Goal: Task Accomplishment & Management: Complete application form

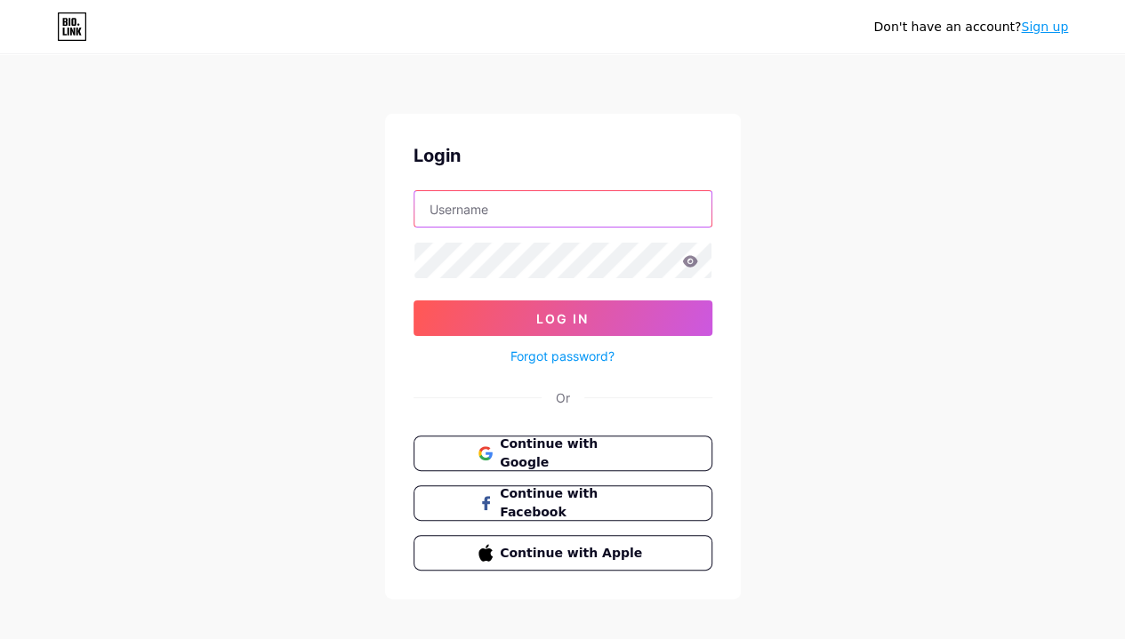
click at [669, 208] on input "text" at bounding box center [562, 209] width 297 height 36
click at [566, 460] on span "Continue with Google" at bounding box center [573, 453] width 147 height 37
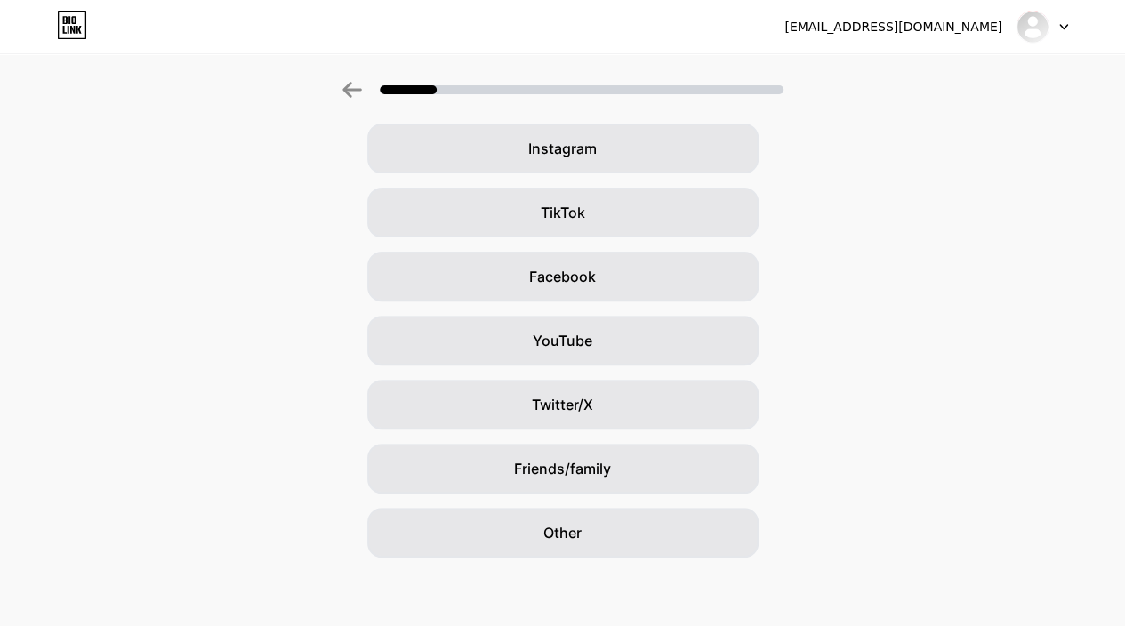
scroll to position [141, 0]
click at [647, 508] on div "Other" at bounding box center [562, 530] width 391 height 50
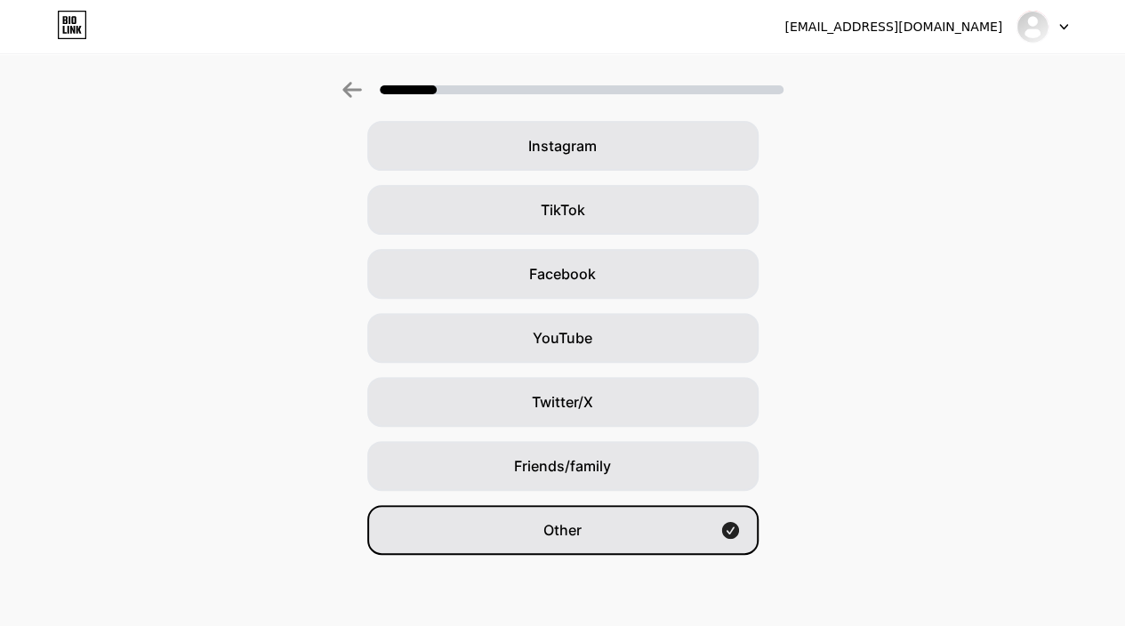
scroll to position [0, 0]
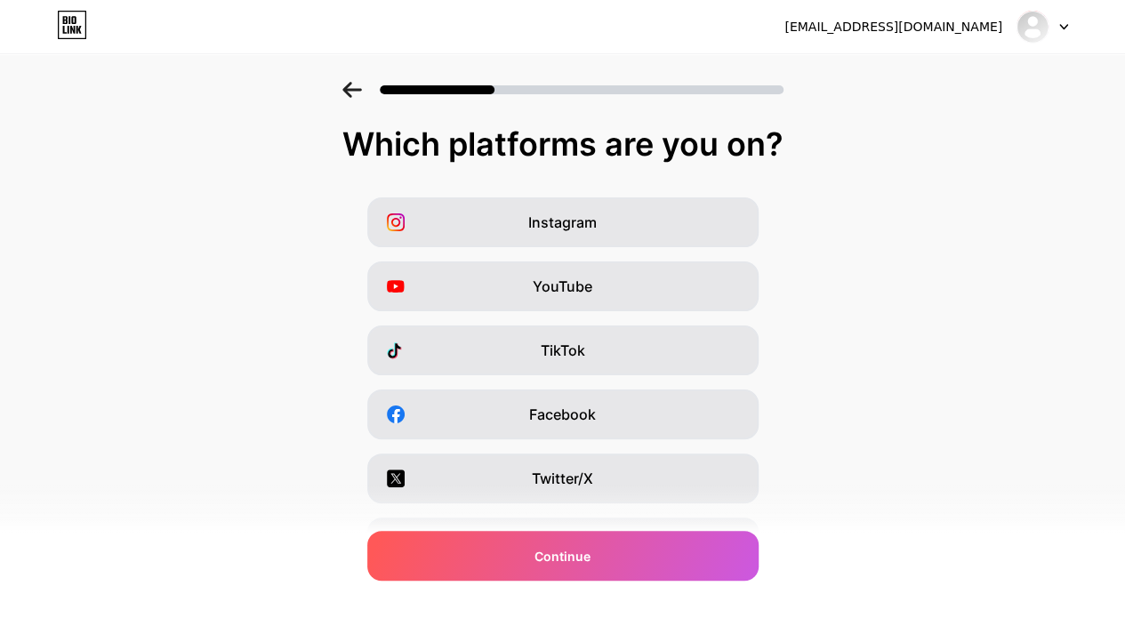
click at [726, 229] on div "Instagram" at bounding box center [562, 222] width 391 height 50
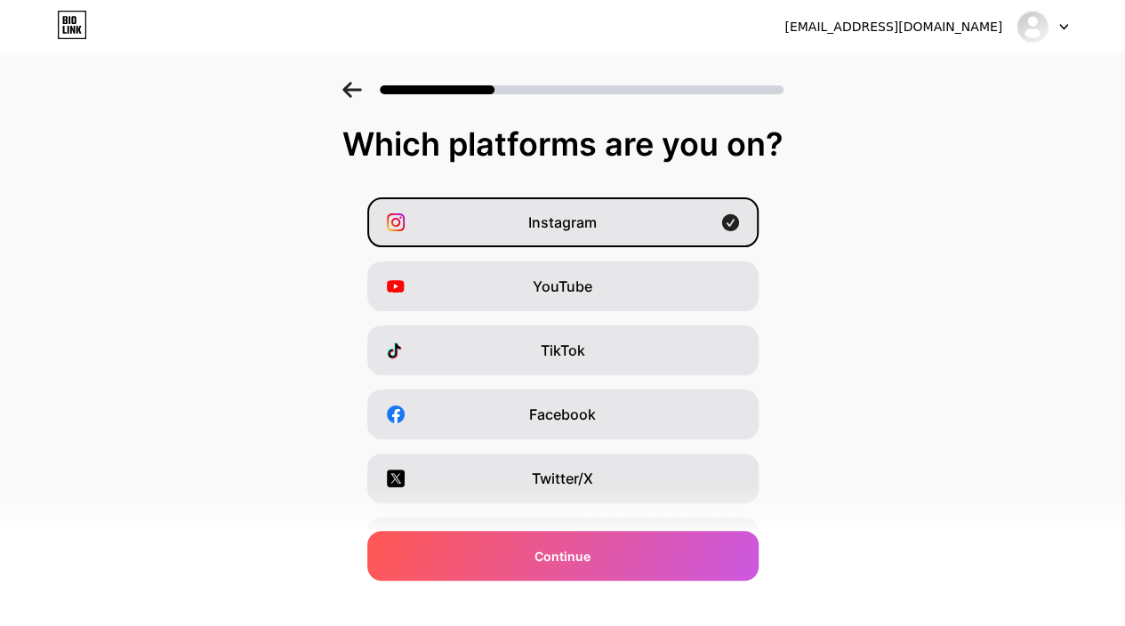
click at [728, 291] on div "YouTube" at bounding box center [562, 286] width 391 height 50
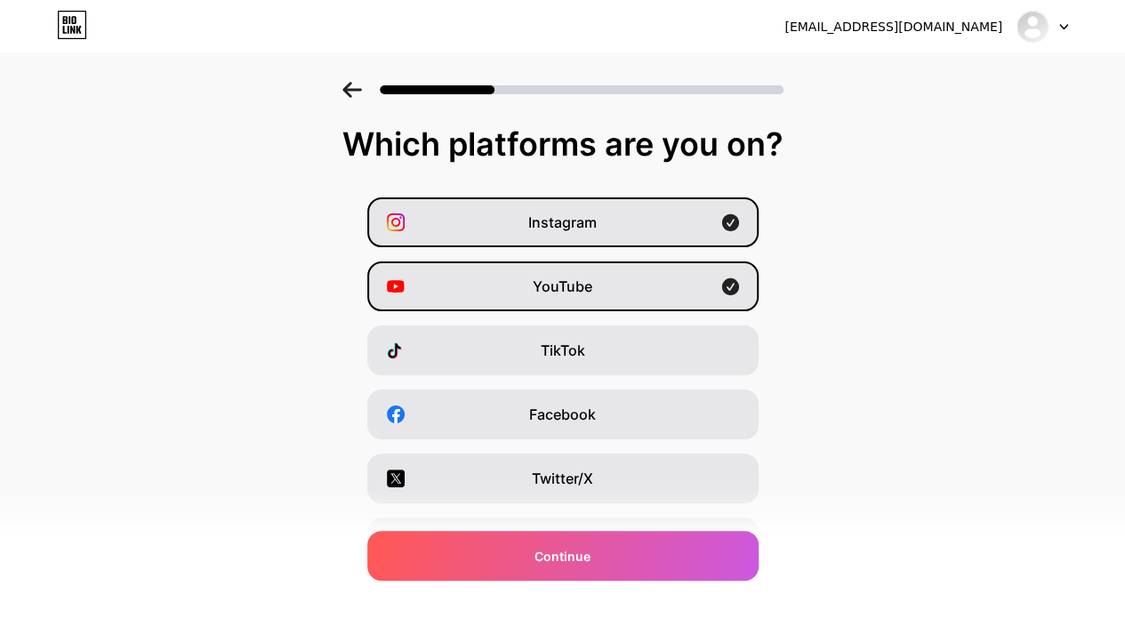
click at [711, 418] on div "Facebook" at bounding box center [562, 415] width 391 height 50
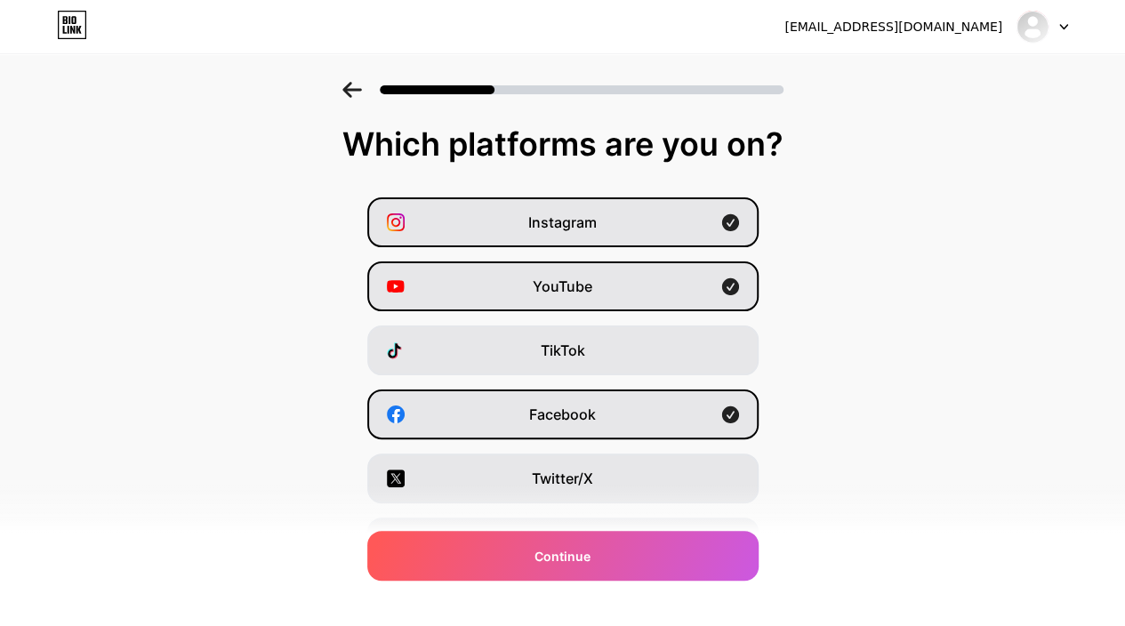
click at [706, 550] on div "Continue" at bounding box center [562, 556] width 391 height 50
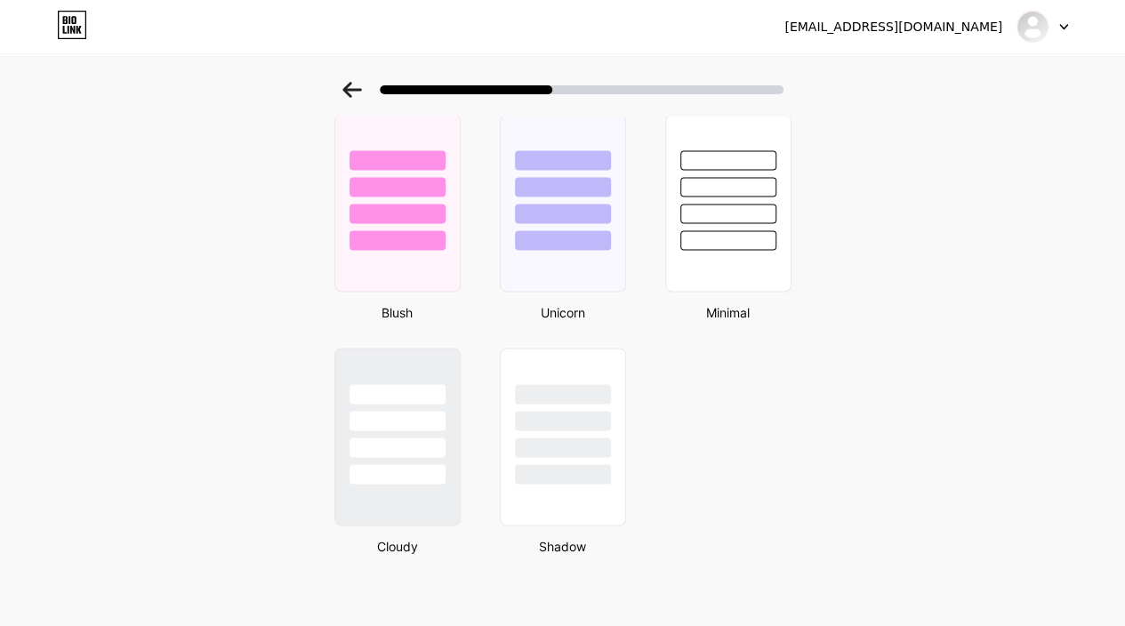
scroll to position [1048, 0]
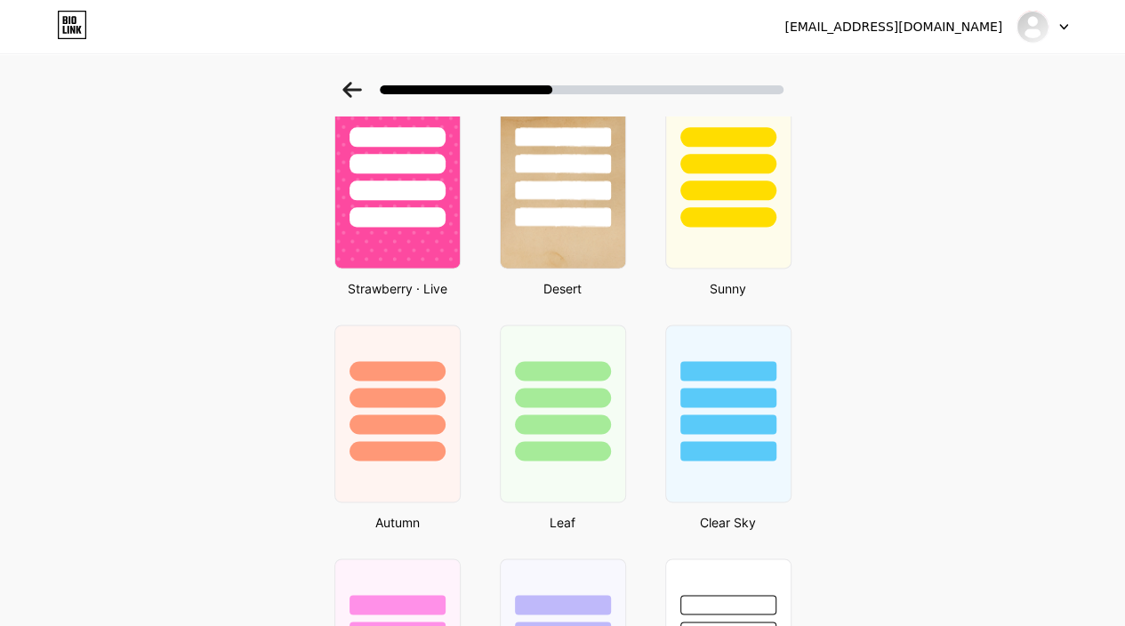
click at [595, 222] on div at bounding box center [563, 217] width 96 height 20
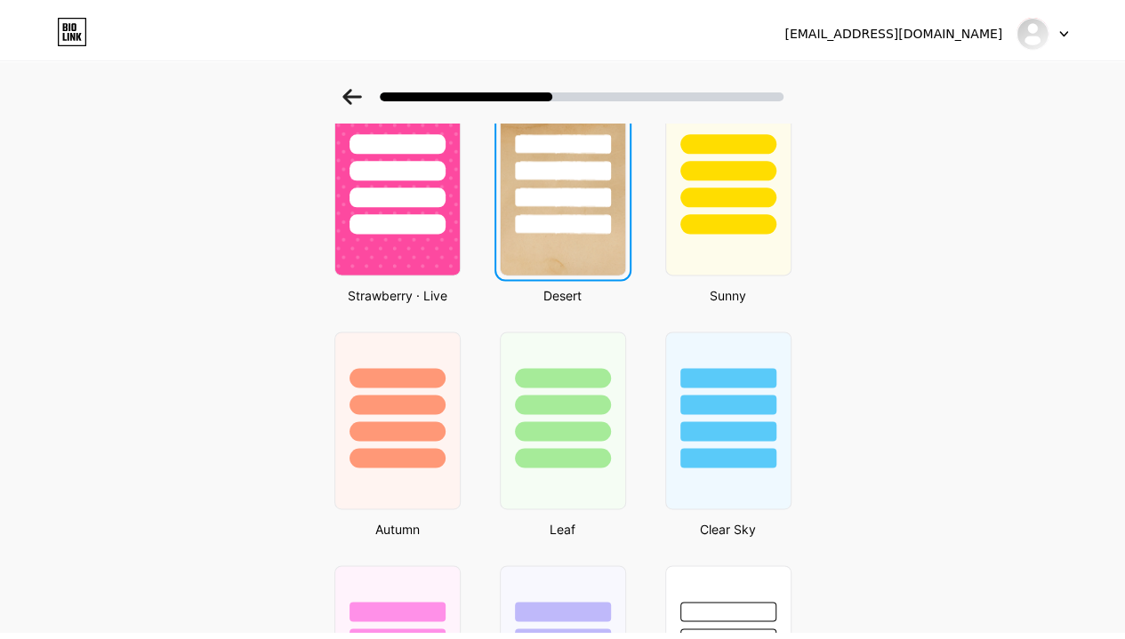
scroll to position [0, 0]
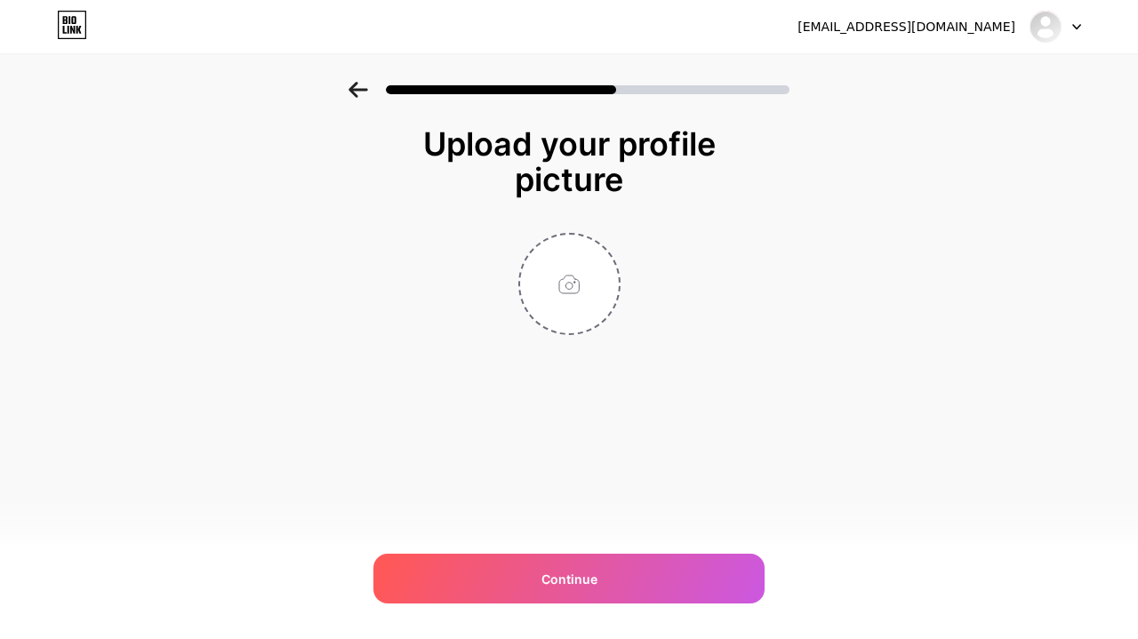
click at [580, 296] on input "file" at bounding box center [569, 284] width 99 height 99
type input "C:\fakepath\Messenger_creation_3D3E2832-66BA-4559-847E-7FCA90E9FB09.png"
click at [569, 278] on img at bounding box center [570, 284] width 102 height 102
click at [596, 586] on span "Continue" at bounding box center [570, 579] width 56 height 19
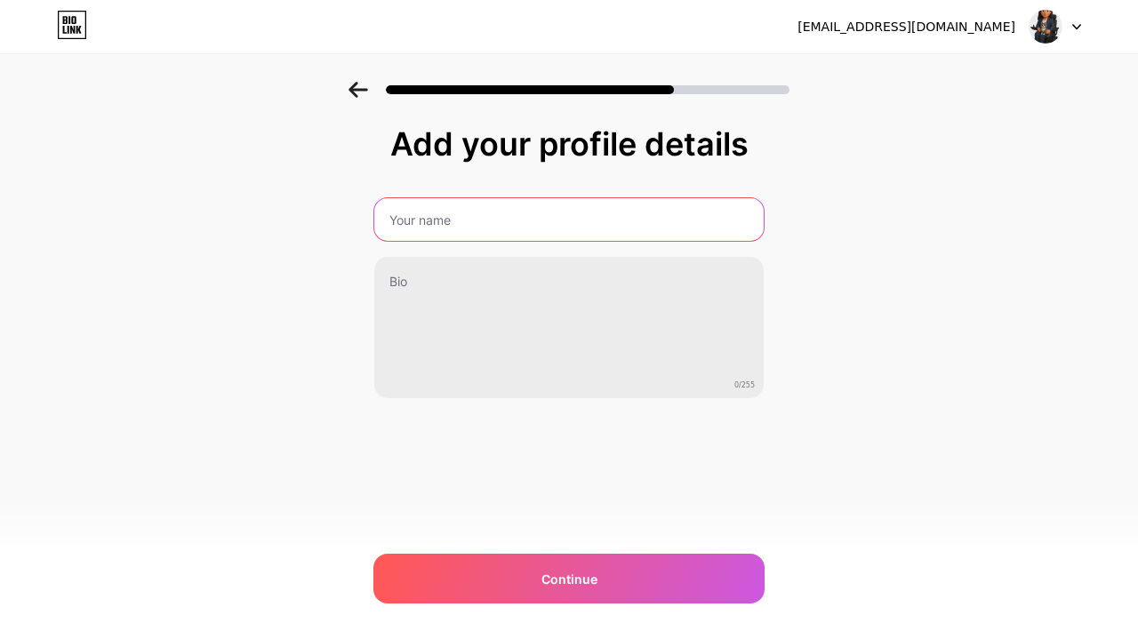
click at [489, 209] on input "text" at bounding box center [569, 219] width 390 height 43
type input "[PERSON_NAME]"
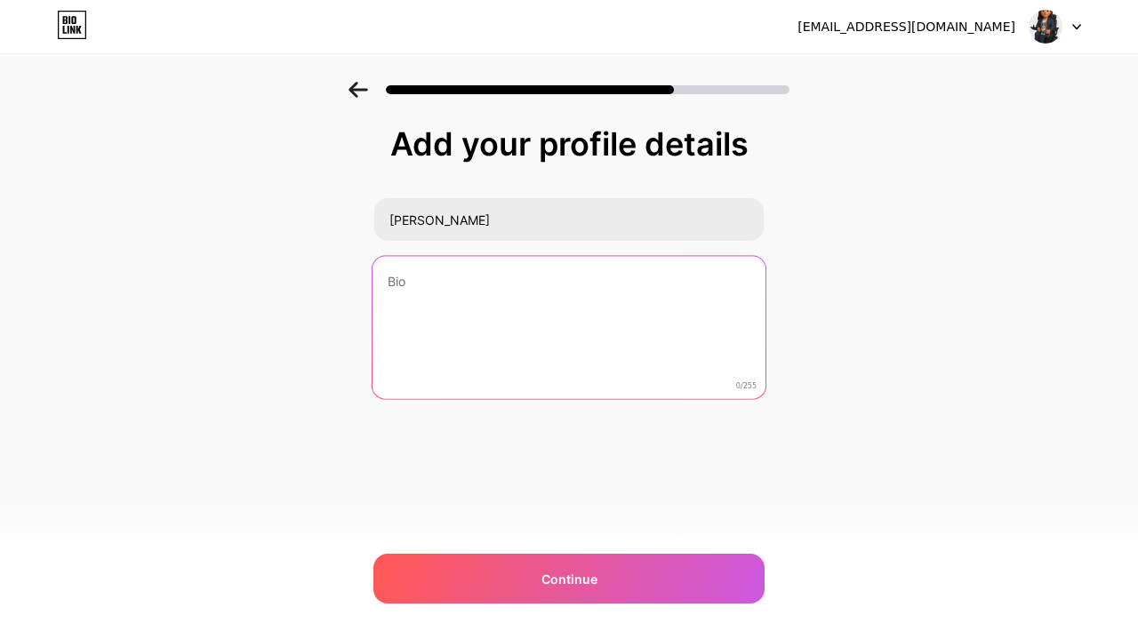
click at [496, 289] on textarea at bounding box center [569, 328] width 393 height 145
click at [439, 282] on textarea "Sirviendo" at bounding box center [569, 328] width 393 height 145
click at [560, 321] on textarea "Asistiendo a las familias" at bounding box center [569, 328] width 393 height 145
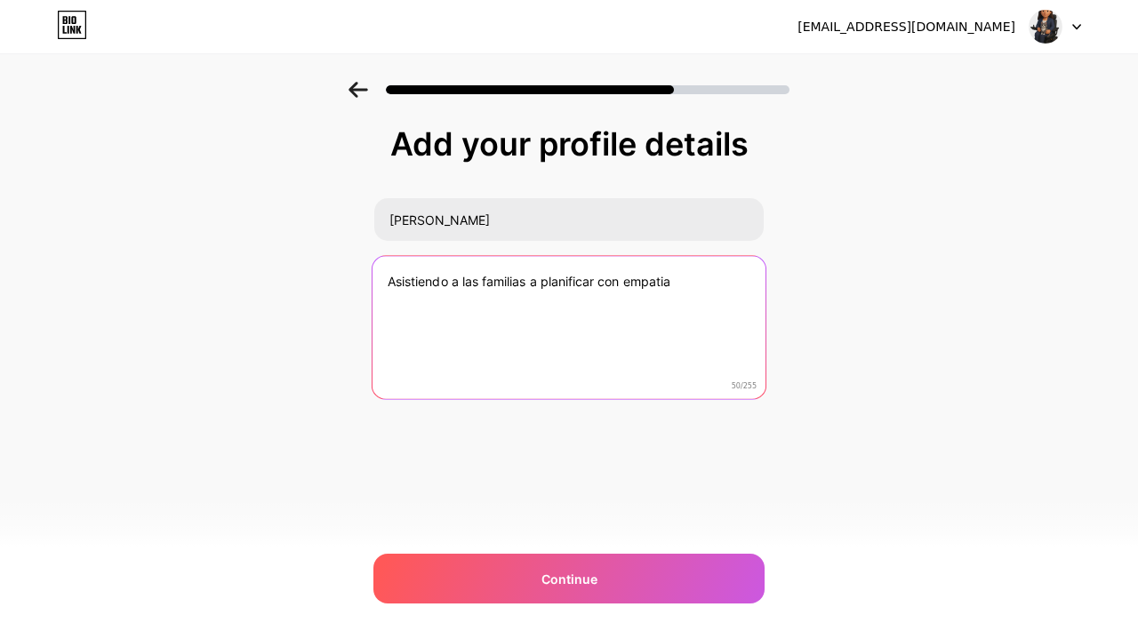
click at [664, 282] on textarea "Asistiendo a las familias a planificar con empatia" at bounding box center [569, 328] width 393 height 145
drag, startPoint x: 664, startPoint y: 282, endPoint x: 647, endPoint y: 318, distance: 39.4
click at [647, 318] on textarea "Asistiendo a las familias a planificar con empatia" at bounding box center [569, 328] width 393 height 145
click at [660, 287] on textarea "Asistiendo a las familias a planificar con empatia" at bounding box center [569, 328] width 393 height 145
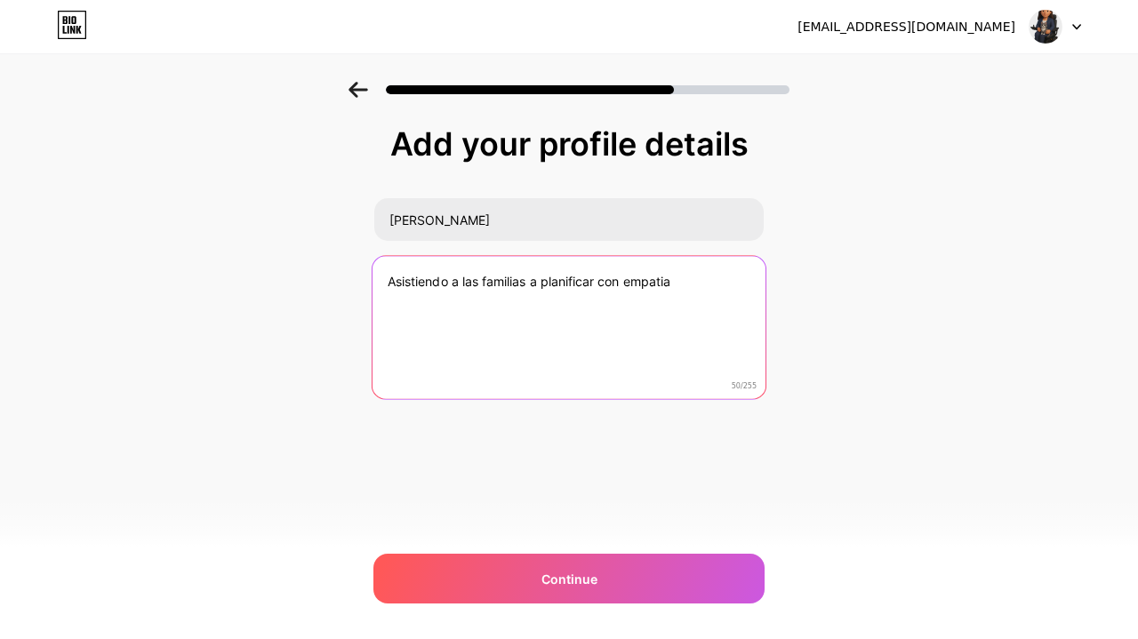
click at [660, 287] on textarea "Asistiendo a las familias a planificar con empatia" at bounding box center [569, 328] width 393 height 145
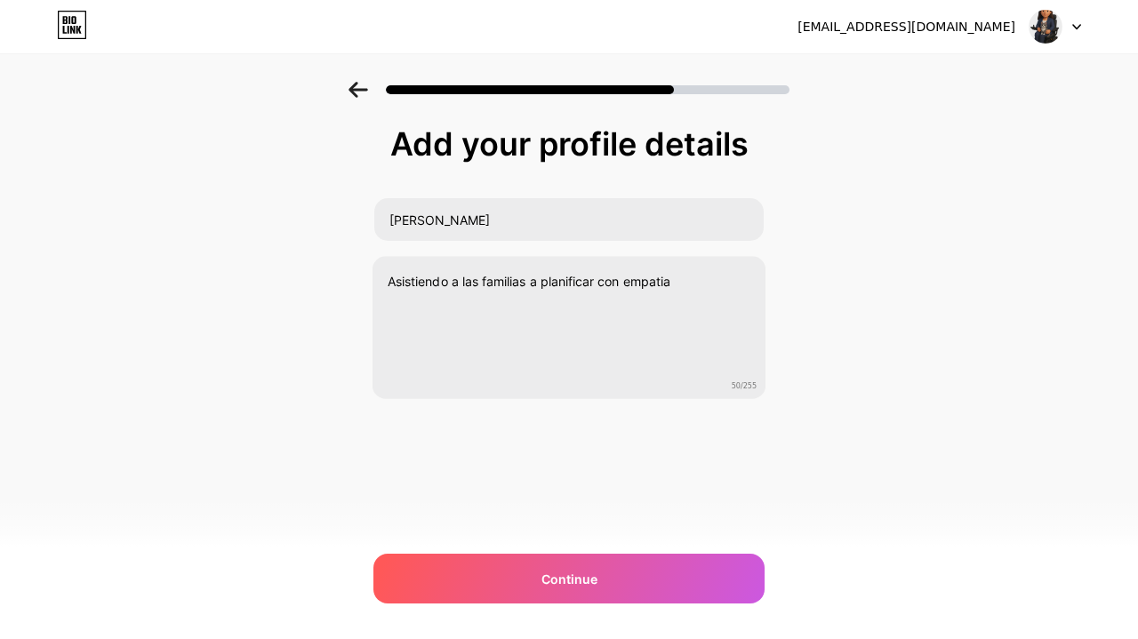
drag, startPoint x: 660, startPoint y: 287, endPoint x: 1025, endPoint y: 406, distance: 383.6
click at [1025, 406] on div "Add your profile details [PERSON_NAME] H Asistiendo a las familias a planificar…" at bounding box center [569, 285] width 1138 height 406
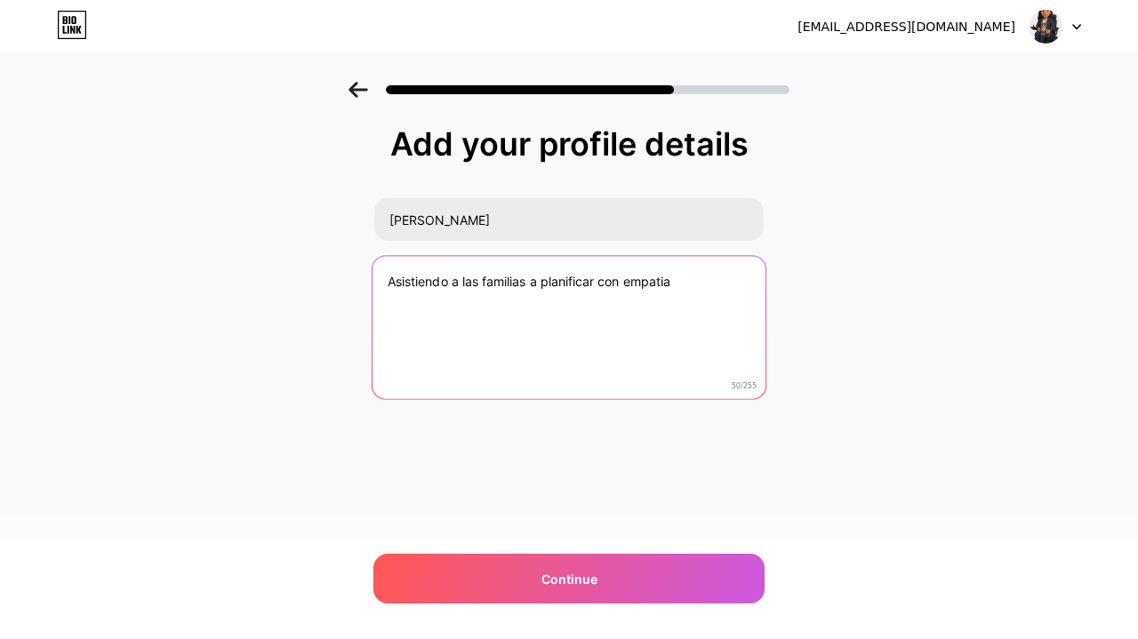
drag, startPoint x: 718, startPoint y: 290, endPoint x: 374, endPoint y: 269, distance: 344.9
click at [374, 269] on textarea "Asistiendo a las familias a planificar con empatia" at bounding box center [569, 328] width 393 height 145
click at [413, 283] on textarea "Asistiendo a las familias a planificar con empatia" at bounding box center [569, 328] width 393 height 145
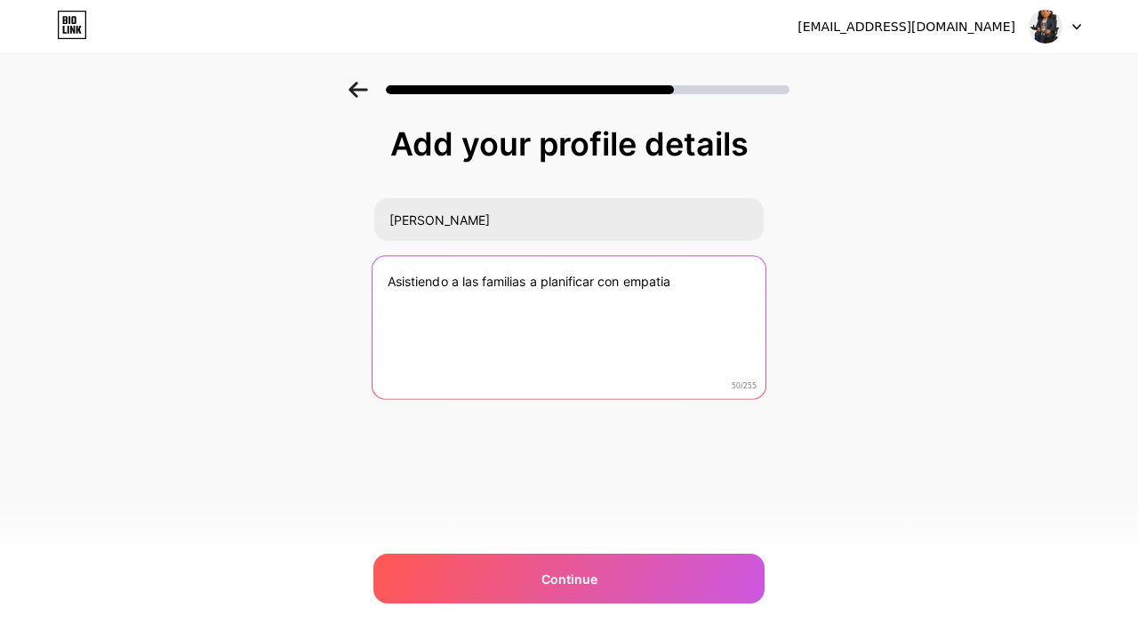
click at [679, 284] on textarea "Asistiendo a las familias a planificar con empatia" at bounding box center [569, 328] width 393 height 145
click at [667, 278] on textarea "Asistiendo a las familias a planificar con empatia y" at bounding box center [569, 328] width 393 height 145
click at [624, 311] on textarea "Asistiendo a las familias a planificar con empatía y" at bounding box center [569, 328] width 393 height 145
click at [705, 278] on textarea "Asistiendo a las familias a planificar con empatía y" at bounding box center [569, 328] width 393 height 145
click at [383, 282] on textarea "Asistiendo a las familias a planificar con empatía y anticipación. * Pre-planif…" at bounding box center [569, 328] width 393 height 145
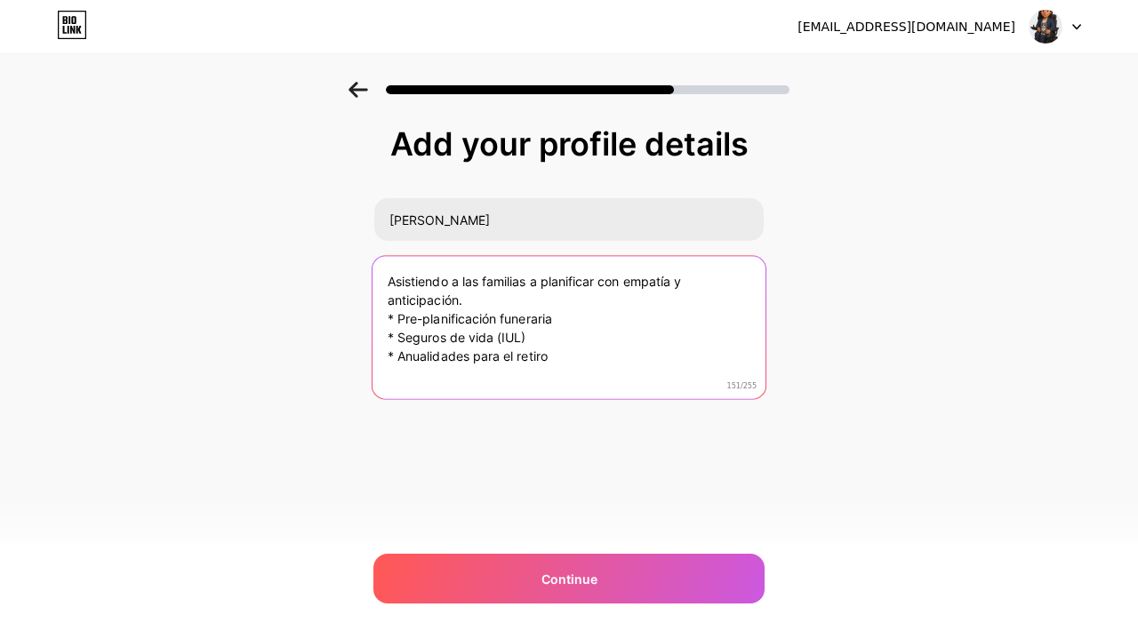
type textarea "Asistiendo a las familias a planificar con empatía y anticipación. * Pre-planif…"
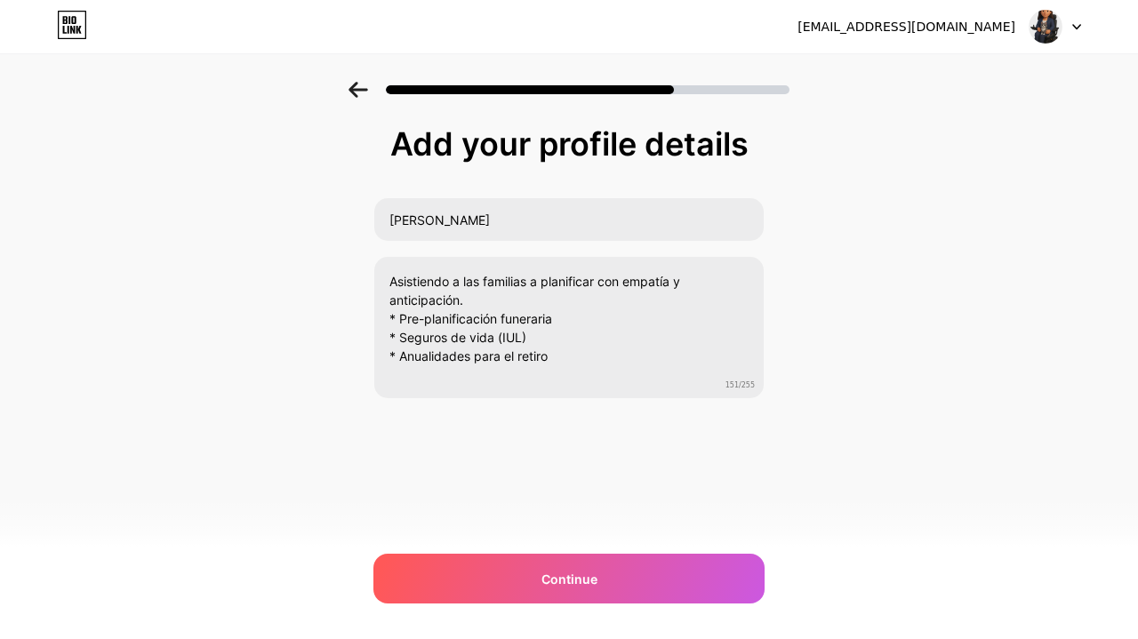
click at [571, 570] on span "Continue" at bounding box center [570, 579] width 56 height 19
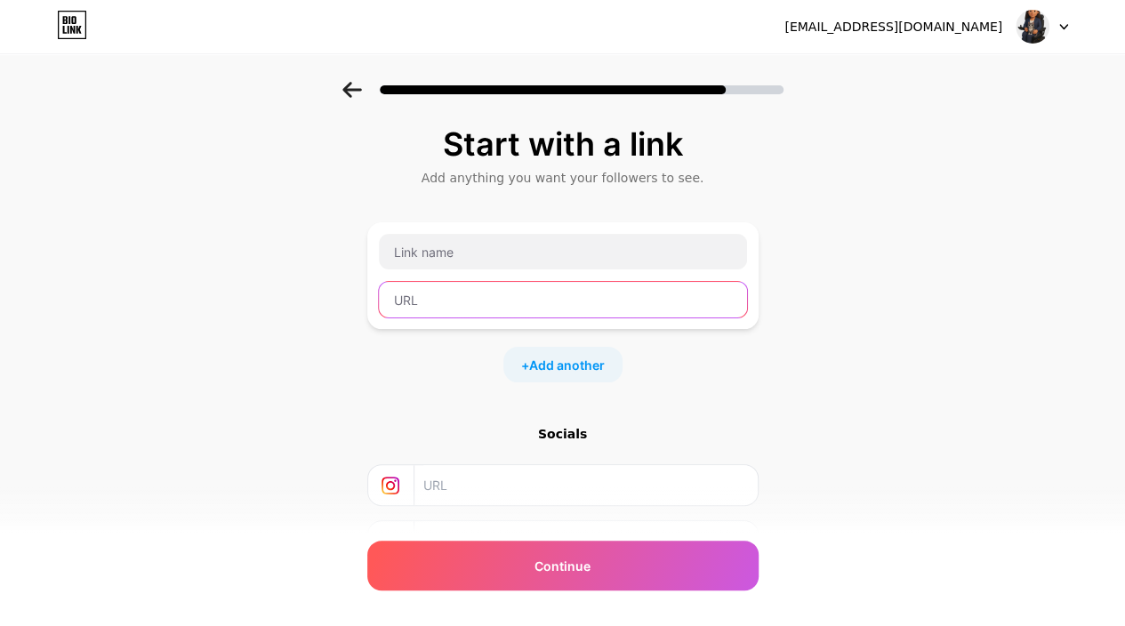
paste input "[URL][DOMAIN_NAME][PERSON_NAME][PERSON_NAME]"
type input "[URL][DOMAIN_NAME][PERSON_NAME][PERSON_NAME]"
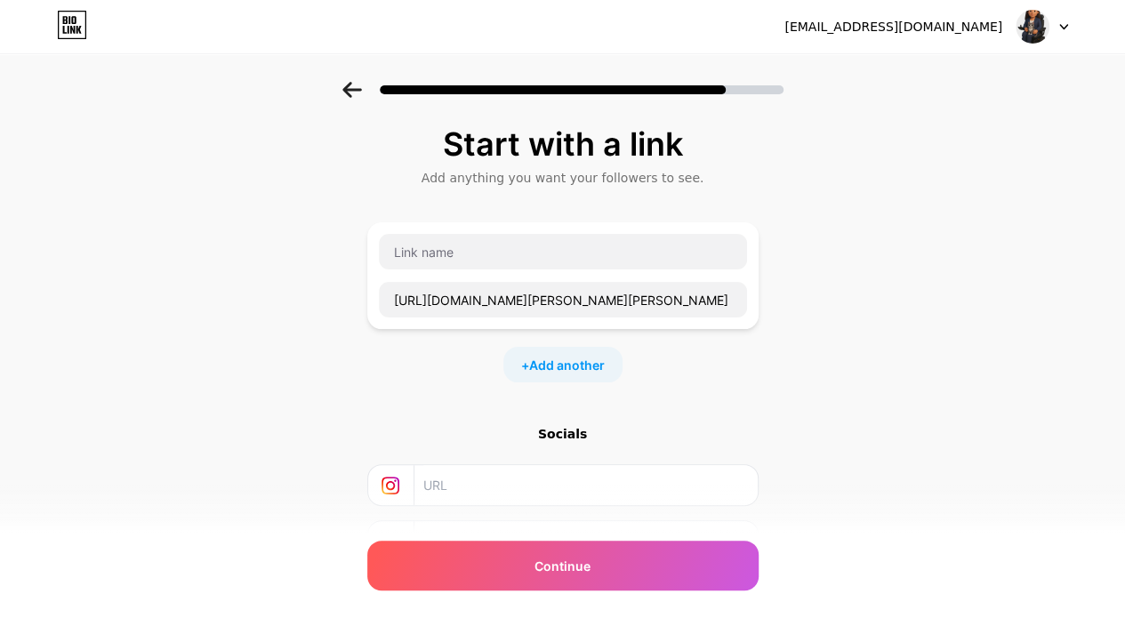
paste input "[URL][DOMAIN_NAME][PERSON_NAME][PERSON_NAME]"
type input "[URL][DOMAIN_NAME][PERSON_NAME][PERSON_NAME]"
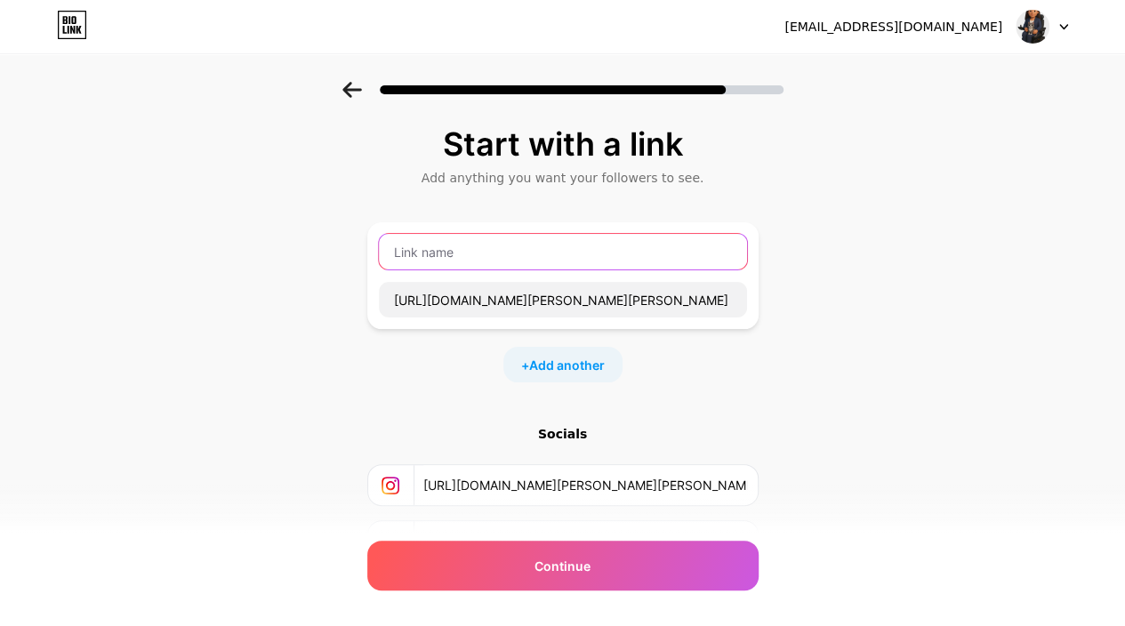
click at [462, 252] on input "text" at bounding box center [563, 252] width 368 height 36
type input "I"
type input "[PERSON_NAME].[PERSON_NAME].H"
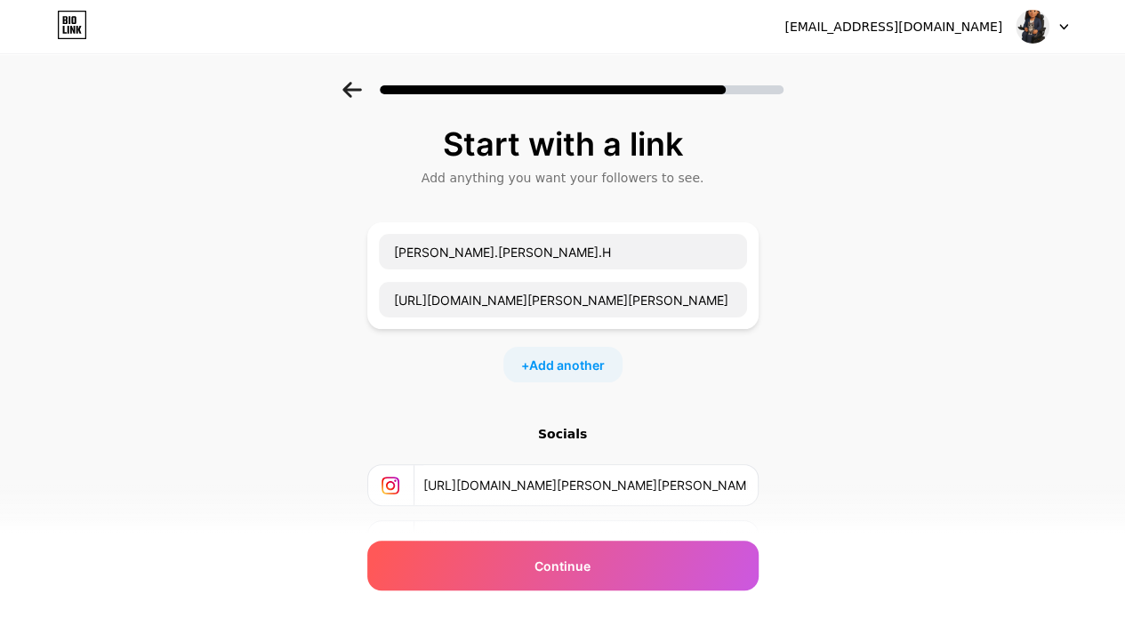
click at [546, 565] on span "Continue" at bounding box center [563, 566] width 56 height 19
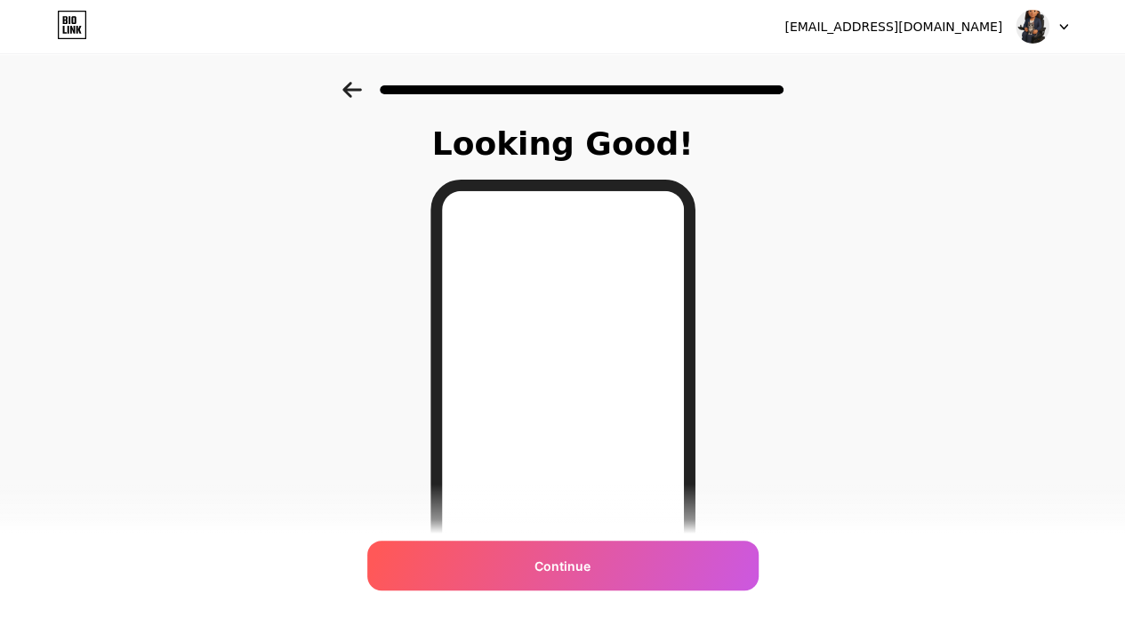
click at [546, 565] on span "Continue" at bounding box center [563, 566] width 56 height 19
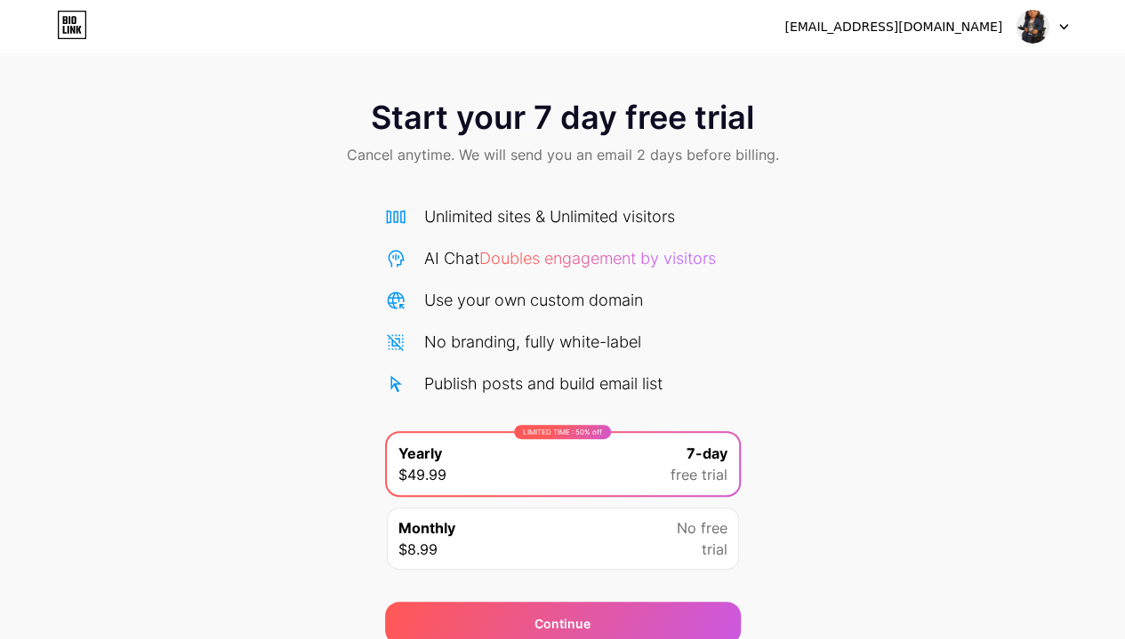
click at [976, 24] on div "[EMAIL_ADDRESS][DOMAIN_NAME]" at bounding box center [893, 27] width 218 height 19
click at [1064, 24] on icon at bounding box center [1063, 27] width 9 height 6
click at [889, 28] on div "[EMAIL_ADDRESS][DOMAIN_NAME]" at bounding box center [893, 27] width 218 height 19
click at [643, 47] on div "[EMAIL_ADDRESS][DOMAIN_NAME] Logout" at bounding box center [562, 26] width 1125 height 53
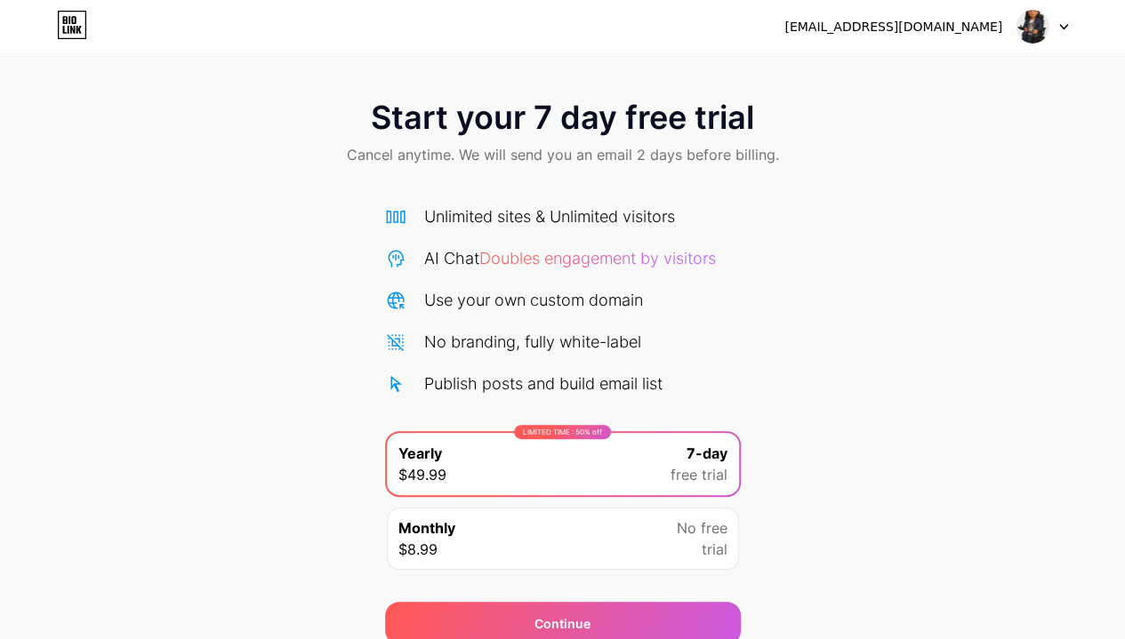
click at [858, 35] on div "[EMAIL_ADDRESS][DOMAIN_NAME]" at bounding box center [893, 27] width 218 height 19
click at [1030, 21] on img at bounding box center [1033, 27] width 34 height 34
click at [78, 26] on icon at bounding box center [72, 25] width 30 height 28
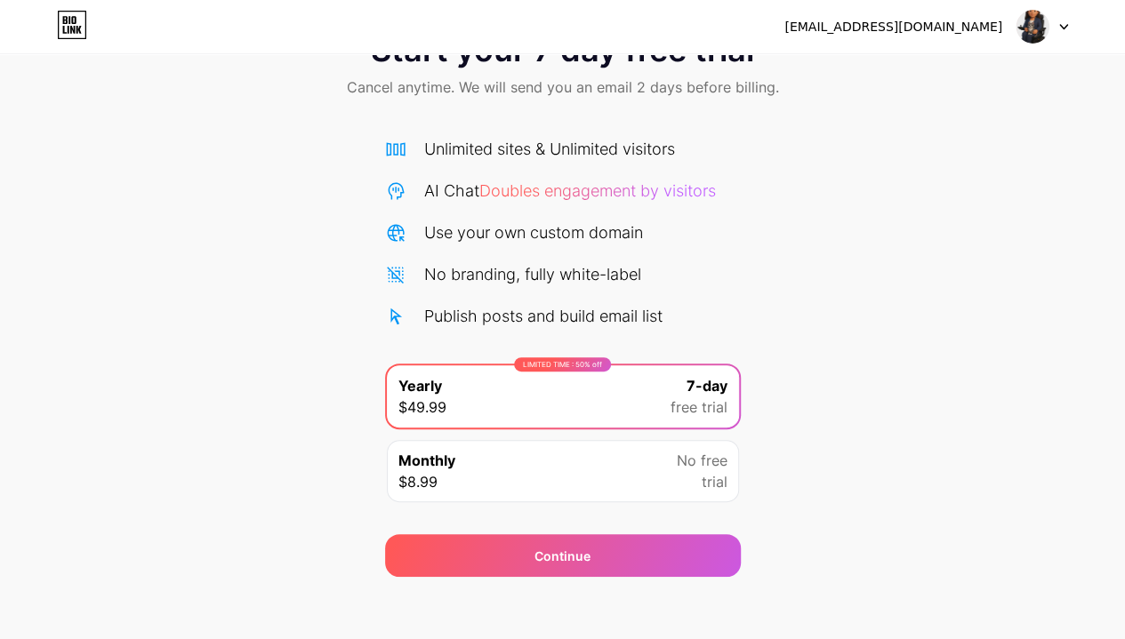
scroll to position [75, 0]
